Goal: Transaction & Acquisition: Purchase product/service

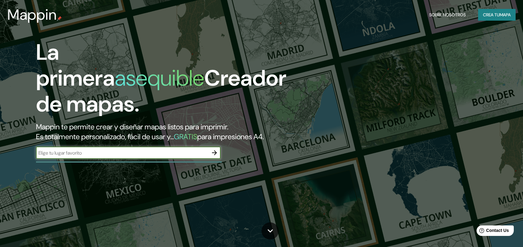
click at [87, 154] on input "text" at bounding box center [122, 152] width 172 height 7
type input "[DATE][PERSON_NAME]"
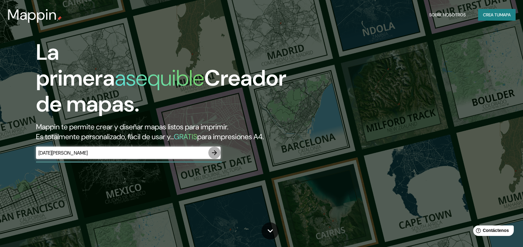
click at [211, 153] on icon "button" at bounding box center [214, 152] width 7 height 7
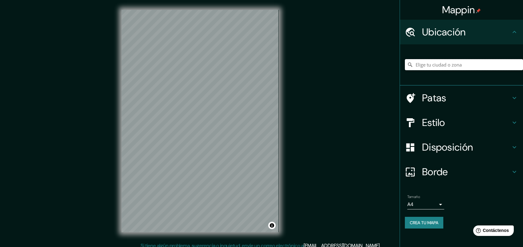
click at [447, 63] on input "Elige tu ciudad o zona" at bounding box center [464, 64] width 118 height 11
type input "[DATE][GEOGRAPHIC_DATA][PERSON_NAME], [GEOGRAPHIC_DATA], [GEOGRAPHIC_DATA]"
click at [453, 130] on div "Estilo" at bounding box center [461, 122] width 123 height 25
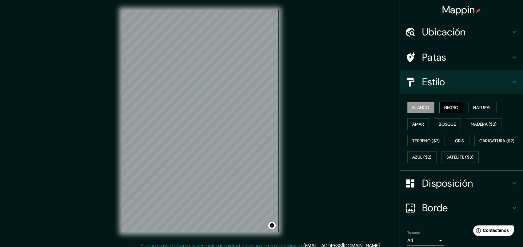
click at [451, 106] on font "Negro" at bounding box center [451, 108] width 14 height 6
click at [488, 105] on font "Natural" at bounding box center [482, 108] width 18 height 6
click at [416, 125] on font "Amar" at bounding box center [418, 124] width 12 height 6
click at [439, 126] on font "Bosque" at bounding box center [447, 124] width 17 height 6
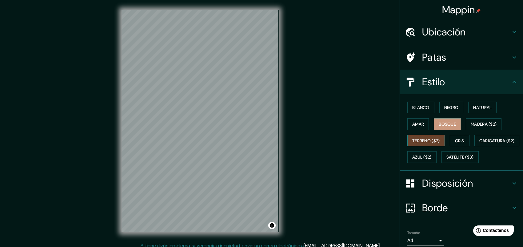
click at [427, 141] on font "Terreno ($2)" at bounding box center [426, 141] width 28 height 6
click at [459, 140] on font "Gris" at bounding box center [459, 141] width 9 height 6
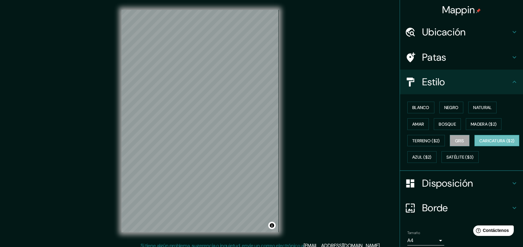
click at [479, 145] on font "Caricatura ($2)" at bounding box center [496, 141] width 35 height 8
click at [447, 161] on font "Satélite ($3)" at bounding box center [460, 157] width 27 height 8
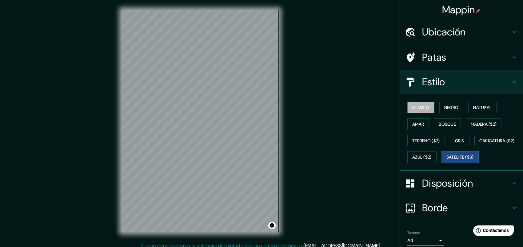
click at [407, 106] on button "Blanco" at bounding box center [420, 108] width 27 height 12
click at [479, 107] on font "Natural" at bounding box center [482, 108] width 18 height 6
click at [481, 104] on font "Natural" at bounding box center [482, 107] width 18 height 8
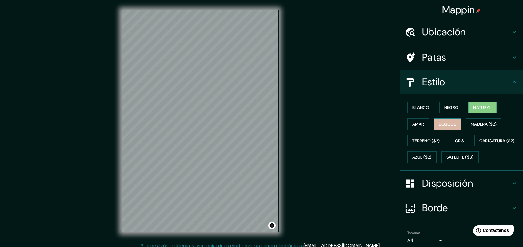
click at [445, 121] on font "Bosque" at bounding box center [447, 124] width 17 height 6
click at [488, 122] on font "Madera ($2)" at bounding box center [484, 124] width 26 height 6
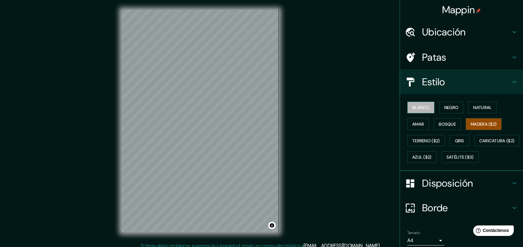
click at [419, 110] on font "Blanco" at bounding box center [420, 107] width 17 height 8
click at [452, 108] on font "Negro" at bounding box center [451, 108] width 14 height 6
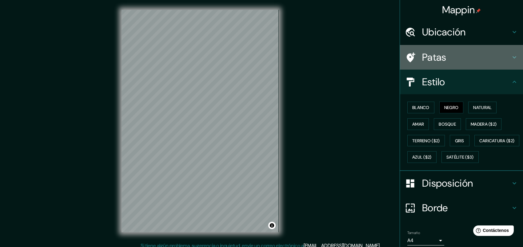
click at [422, 58] on font "Patas" at bounding box center [434, 57] width 24 height 13
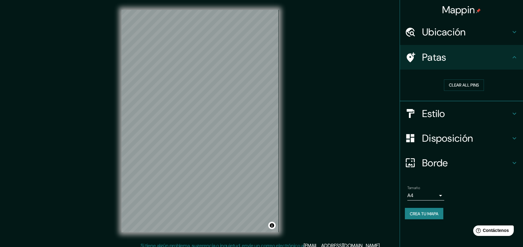
click at [451, 31] on font "Ubicación" at bounding box center [444, 32] width 44 height 13
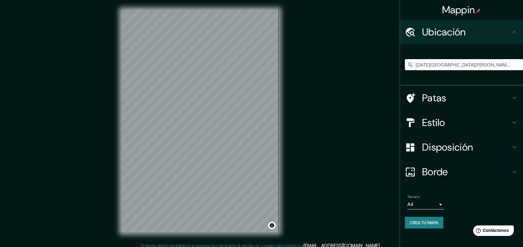
click at [436, 125] on font "Estilo" at bounding box center [433, 122] width 23 height 13
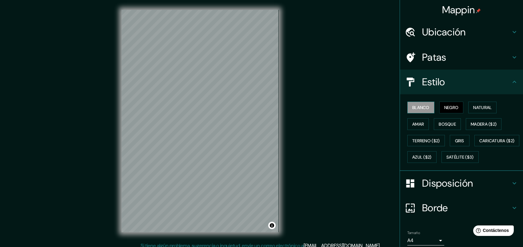
click at [419, 109] on font "Blanco" at bounding box center [420, 108] width 17 height 6
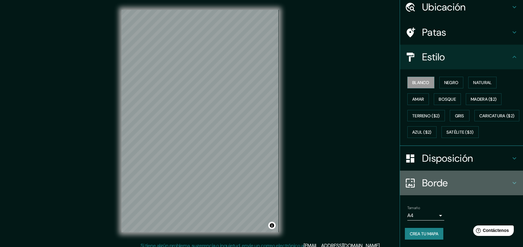
click at [431, 182] on font "Borde" at bounding box center [435, 182] width 26 height 13
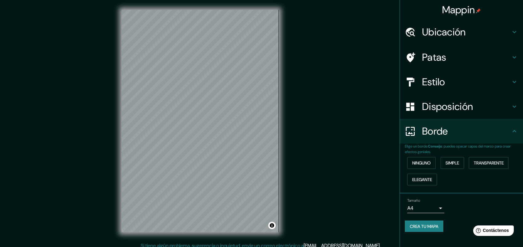
click at [431, 128] on font "Borde" at bounding box center [435, 131] width 26 height 13
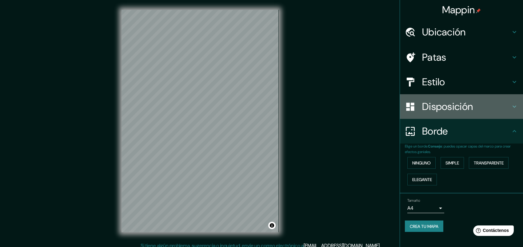
click at [437, 106] on font "Disposición" at bounding box center [447, 106] width 51 height 13
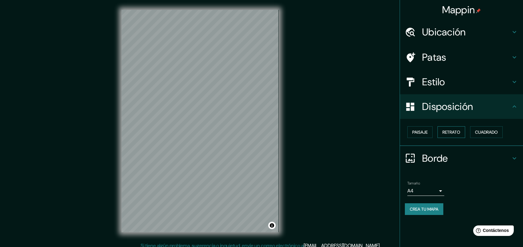
click at [462, 131] on button "Retrato" at bounding box center [452, 132] width 28 height 12
click at [493, 130] on font "Cuadrado" at bounding box center [486, 132] width 23 height 6
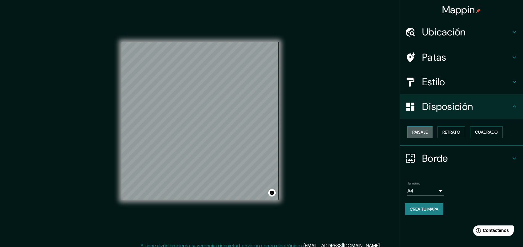
click at [420, 128] on font "Paisaje" at bounding box center [419, 132] width 15 height 8
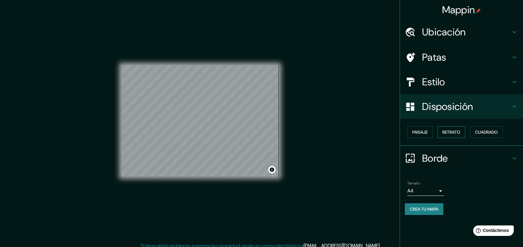
click at [452, 133] on font "Retrato" at bounding box center [452, 132] width 18 height 6
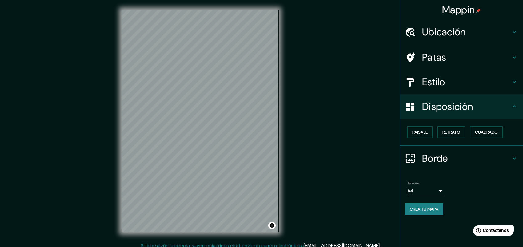
drag, startPoint x: 295, startPoint y: 119, endPoint x: 308, endPoint y: 114, distance: 14.4
click at [308, 114] on div "Mappin Ubicación [DATE][GEOGRAPHIC_DATA][PERSON_NAME], [GEOGRAPHIC_DATA], [GEOG…" at bounding box center [261, 126] width 523 height 252
click at [463, 58] on h4 "Patas" at bounding box center [466, 57] width 89 height 12
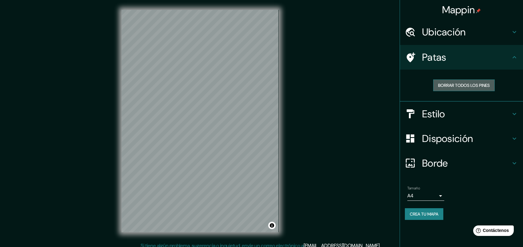
click at [450, 85] on font "Borrar todos los pines" at bounding box center [464, 85] width 52 height 6
click at [515, 58] on icon at bounding box center [514, 57] width 7 height 7
click at [449, 110] on h4 "Estilo" at bounding box center [466, 114] width 89 height 12
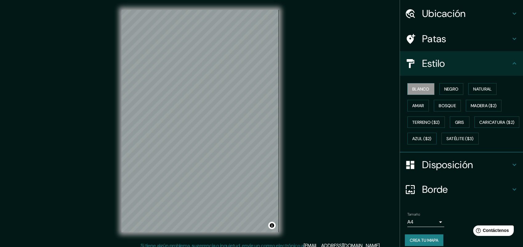
scroll to position [41, 0]
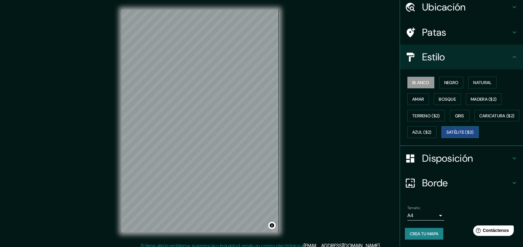
click at [447, 132] on font "Satélite ($3)" at bounding box center [460, 133] width 27 height 6
